Goal: Information Seeking & Learning: Learn about a topic

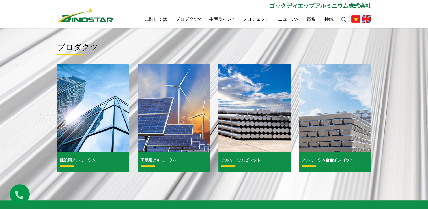
scroll to position [170, 0]
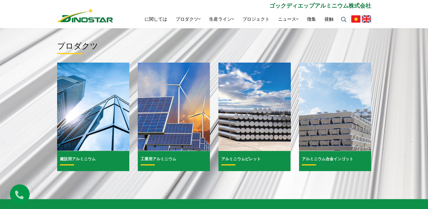
click at [240, 118] on img at bounding box center [254, 106] width 77 height 95
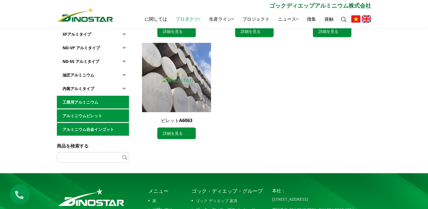
scroll to position [283, 0]
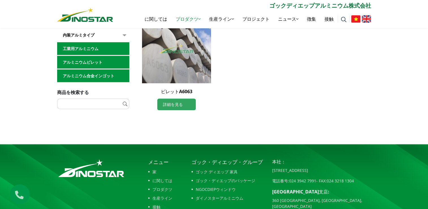
click at [181, 106] on font "詳細を見る" at bounding box center [173, 104] width 20 height 6
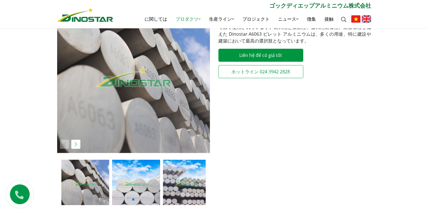
scroll to position [28, 0]
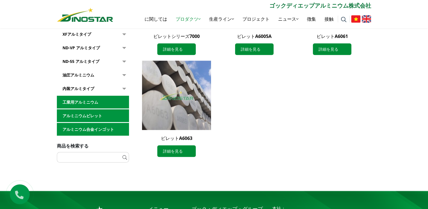
scroll to position [283, 0]
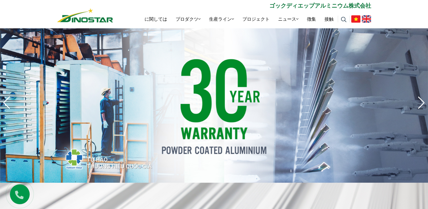
click at [146, 53] on img "4 / 8" at bounding box center [214, 103] width 428 height 160
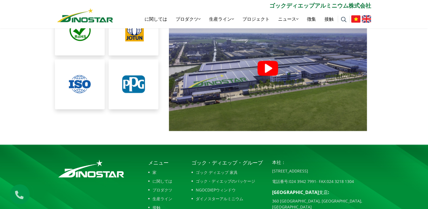
scroll to position [1206, 0]
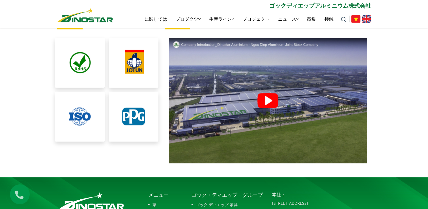
click at [91, 20] on img at bounding box center [85, 15] width 56 height 14
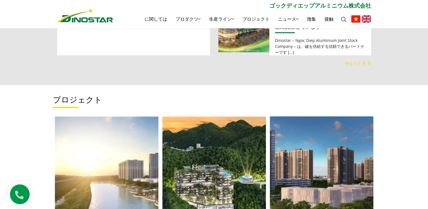
scroll to position [668, 0]
